Goal: Transaction & Acquisition: Subscribe to service/newsletter

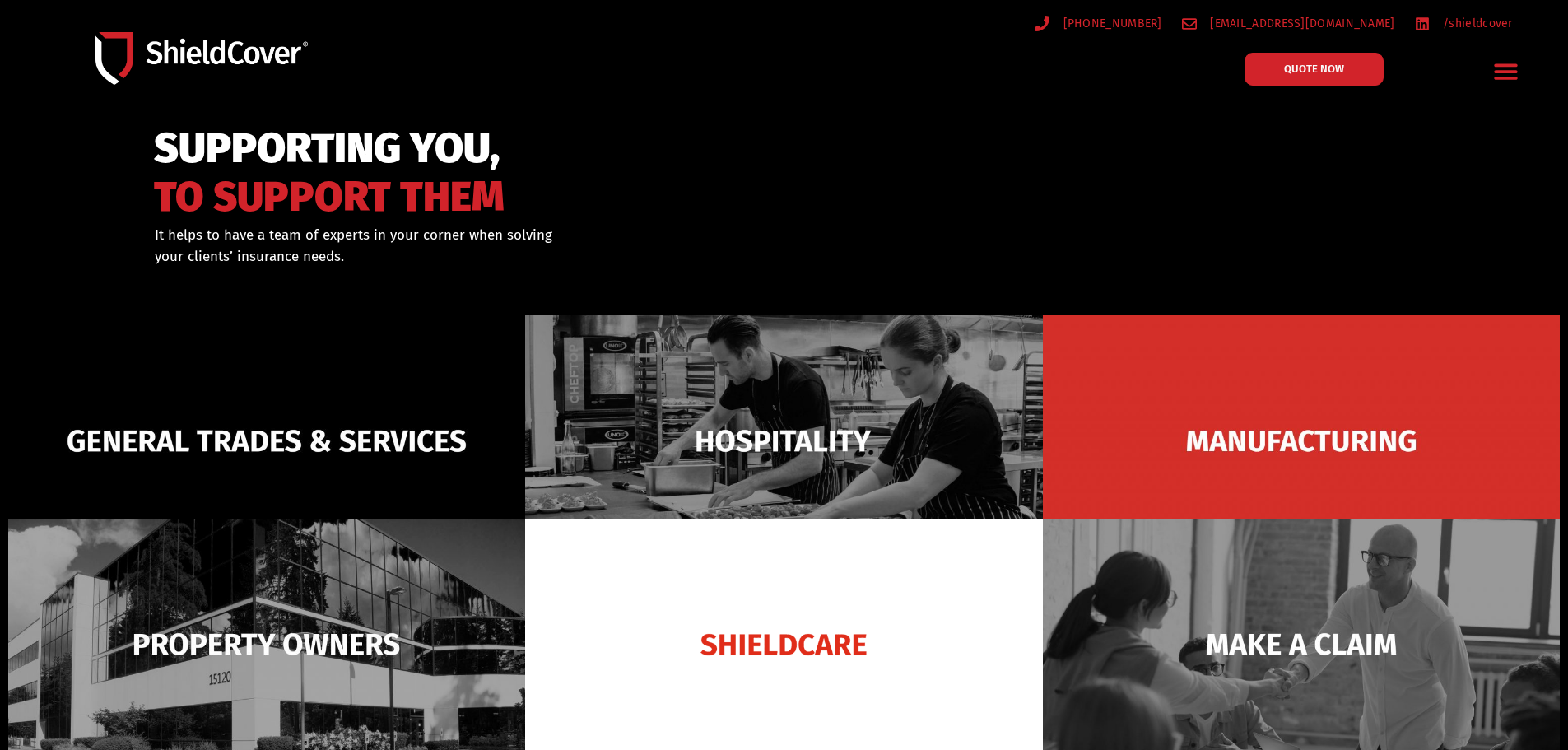
click at [678, 156] on div "SUPPORTING YOU, TO SUPPORT THEM" at bounding box center [511, 170] width 715 height 93
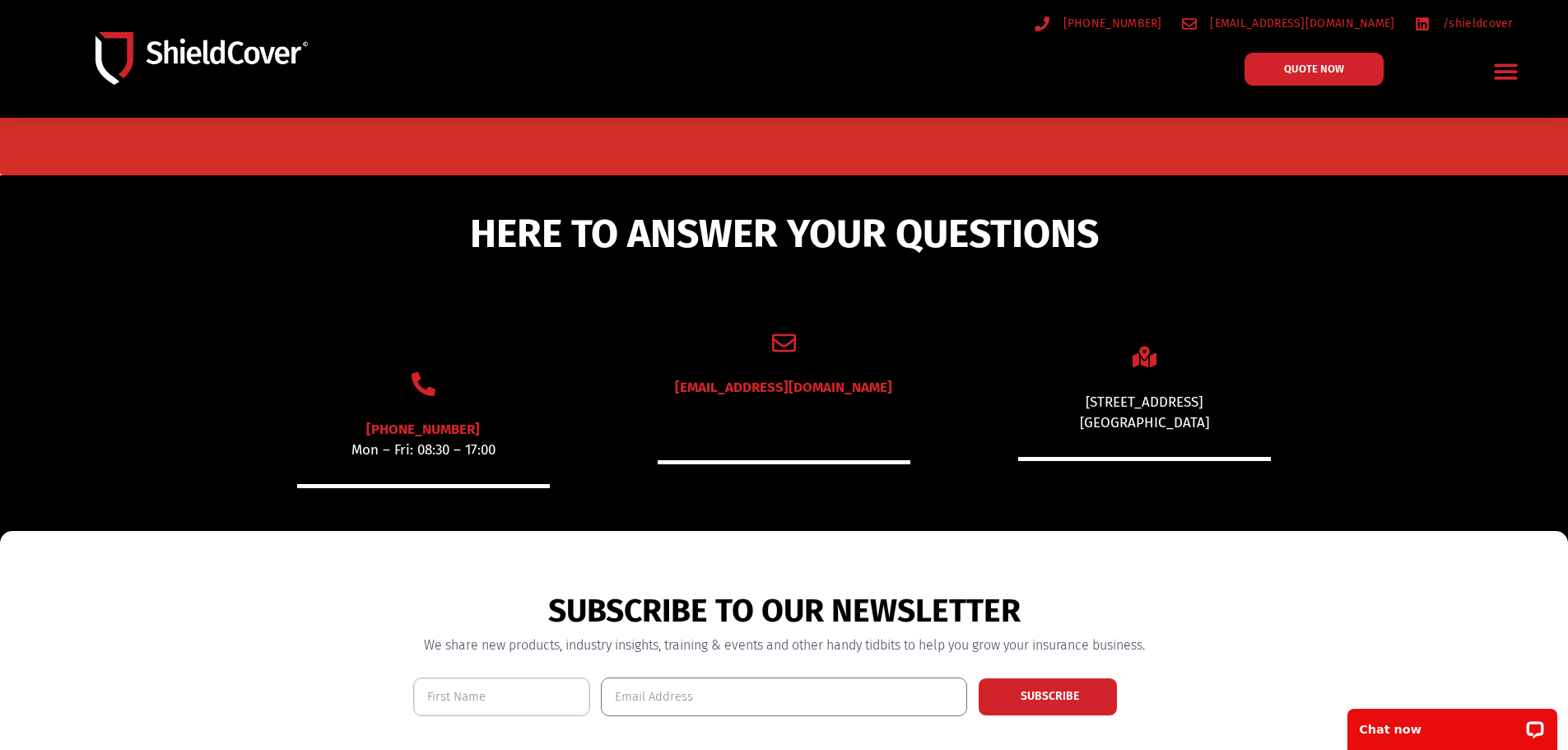
click at [500, 694] on input "Name" at bounding box center [503, 697] width 178 height 39
type input "[PERSON_NAME]"
type input "[EMAIL_ADDRESS][DOMAIN_NAME]"
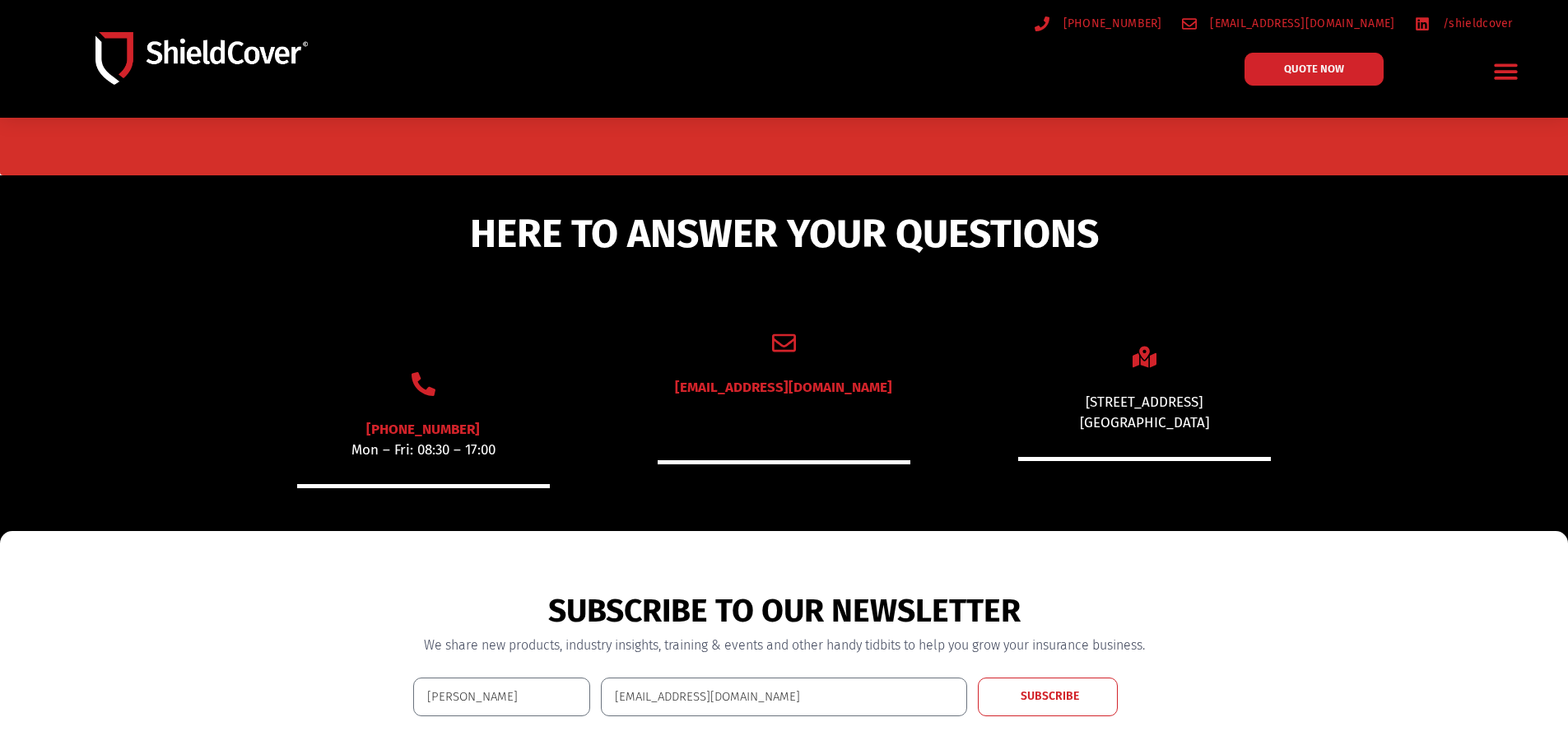
click at [1067, 700] on span "SUBSCRIBE" at bounding box center [1049, 696] width 58 height 12
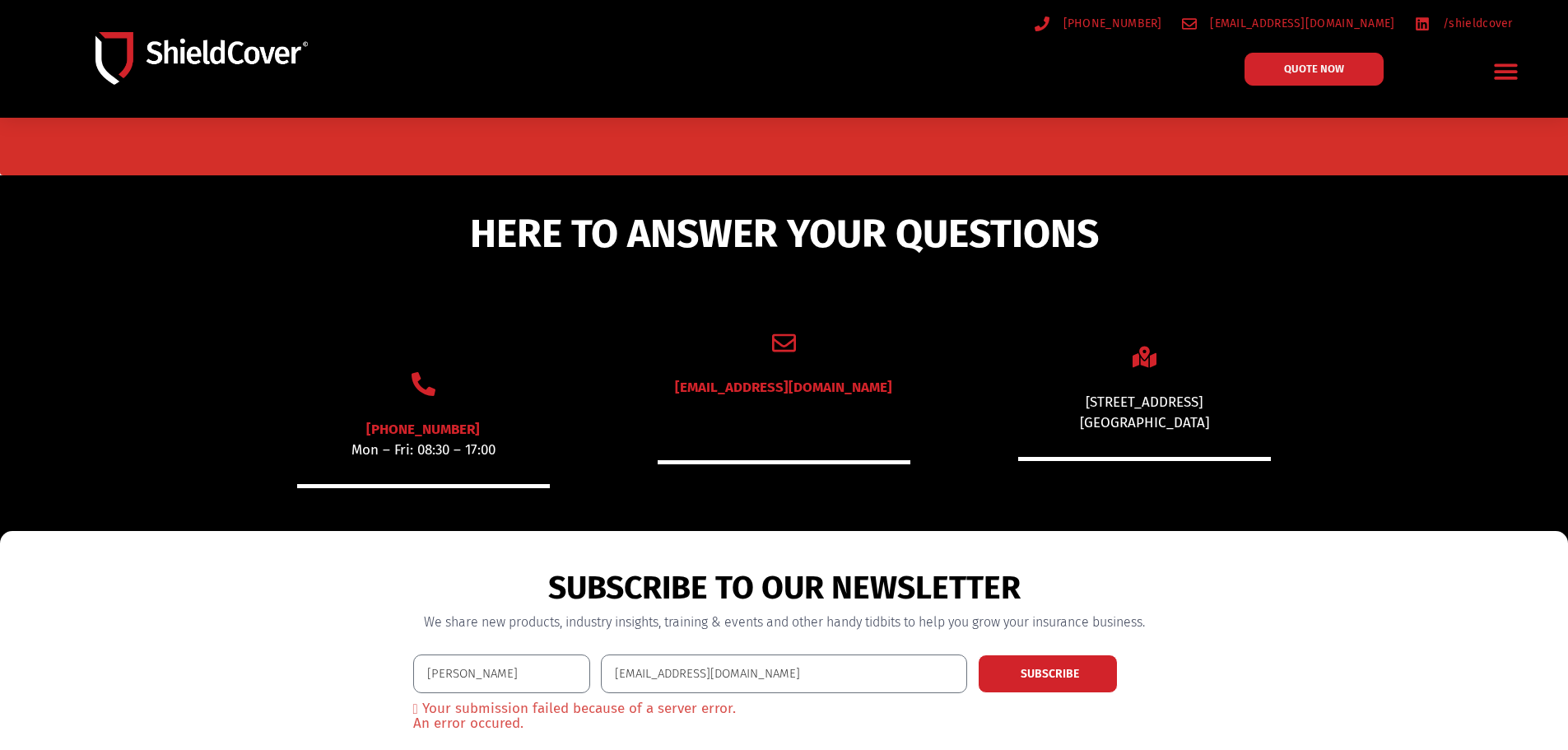
scroll to position [1098, 0]
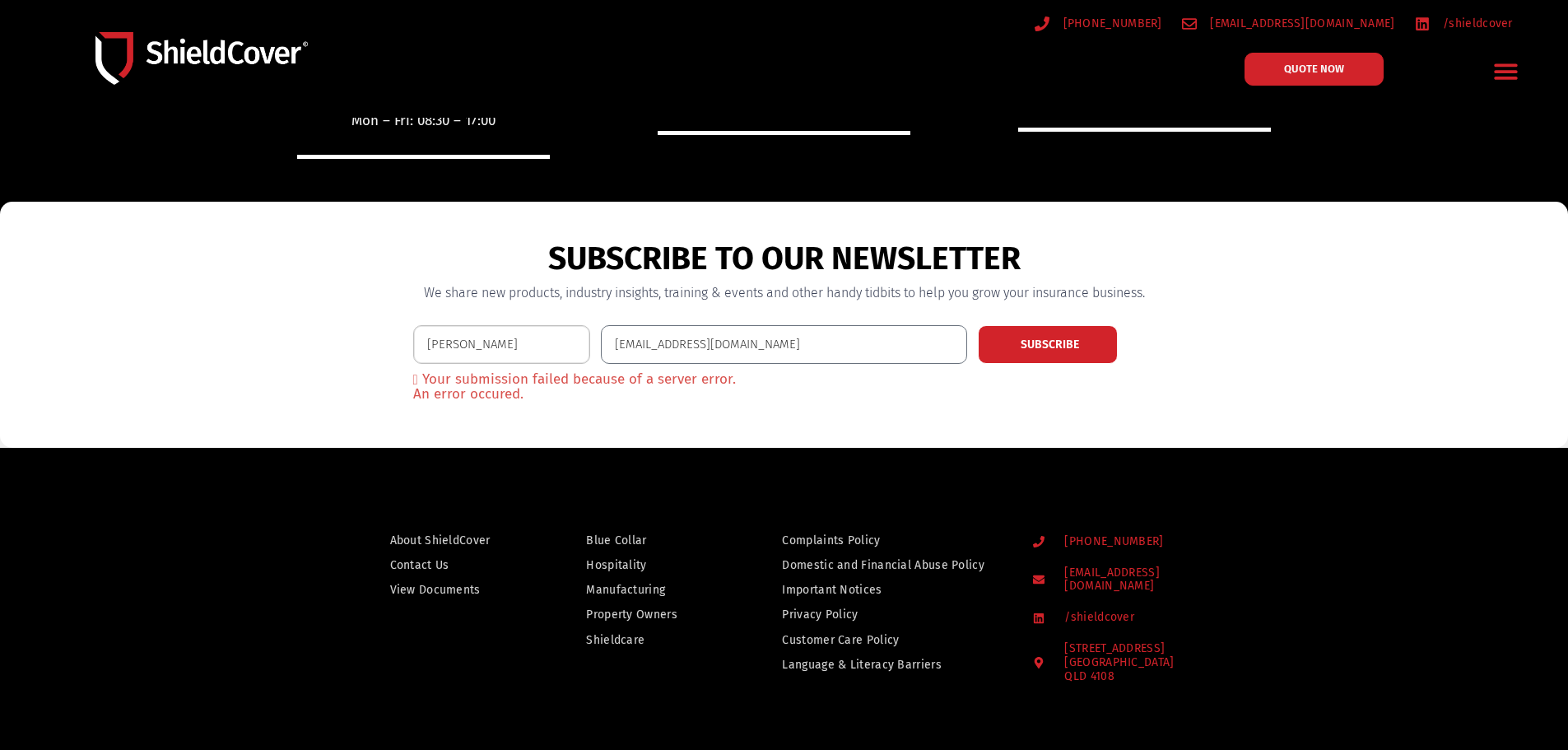
click at [496, 345] on input "[PERSON_NAME]" at bounding box center [503, 344] width 178 height 39
click at [788, 344] on input "[EMAIL_ADDRESS][DOMAIN_NAME]" at bounding box center [783, 344] width 366 height 39
click at [1029, 341] on span "SUBSCRIBE" at bounding box center [1049, 344] width 58 height 12
drag, startPoint x: 551, startPoint y: 343, endPoint x: 92, endPoint y: 363, distance: 459.4
click at [92, 363] on section "SUBSCRIBE TO OUR NEWSLETTER We share new products, industry insights, training …" at bounding box center [784, 325] width 1568 height 246
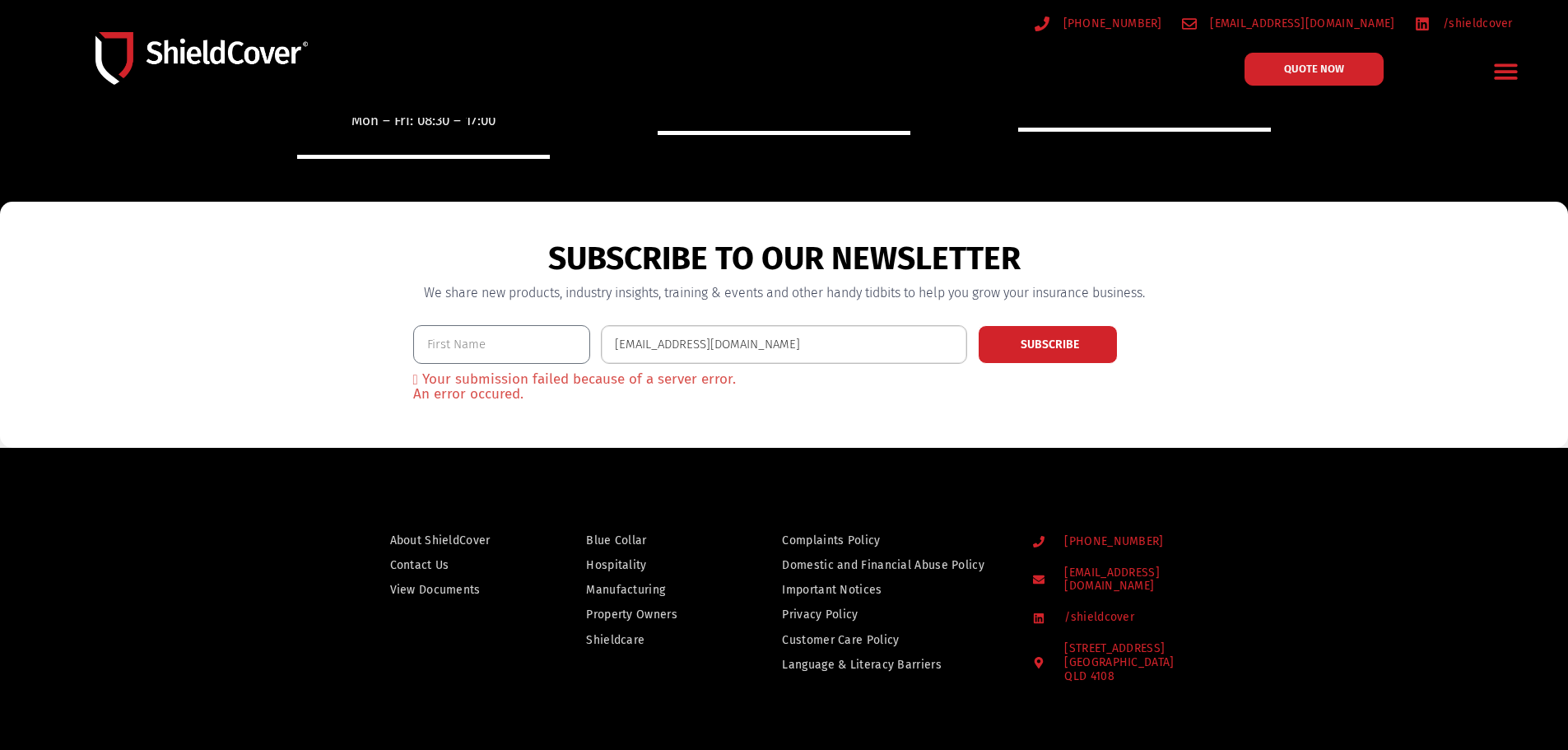
drag, startPoint x: 850, startPoint y: 352, endPoint x: 0, endPoint y: 350, distance: 850.0
click at [0, 350] on section "SUBSCRIBE TO OUR NEWSLETTER We share new products, industry insights, training …" at bounding box center [784, 325] width 1568 height 246
